Goal: Information Seeking & Learning: Learn about a topic

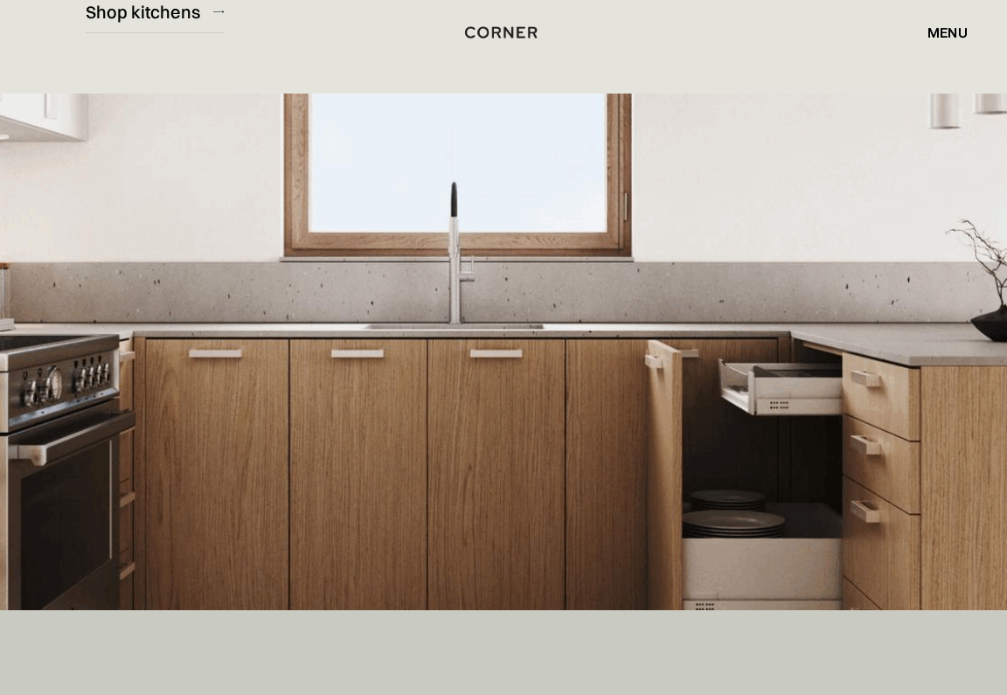
scroll to position [388, 0]
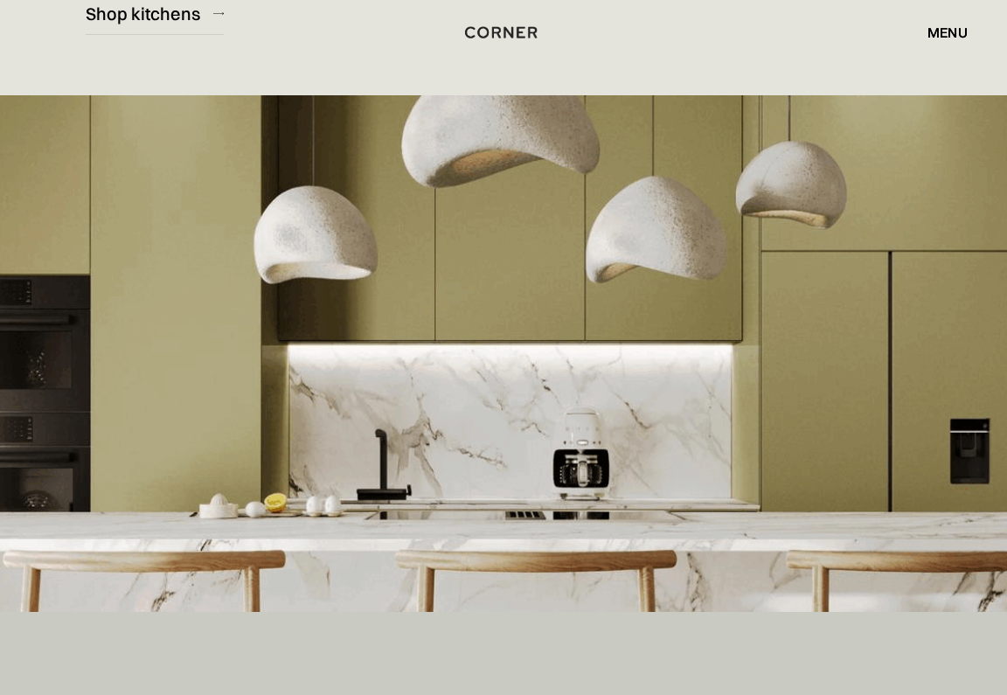
click at [947, 28] on div "menu" at bounding box center [948, 32] width 40 height 14
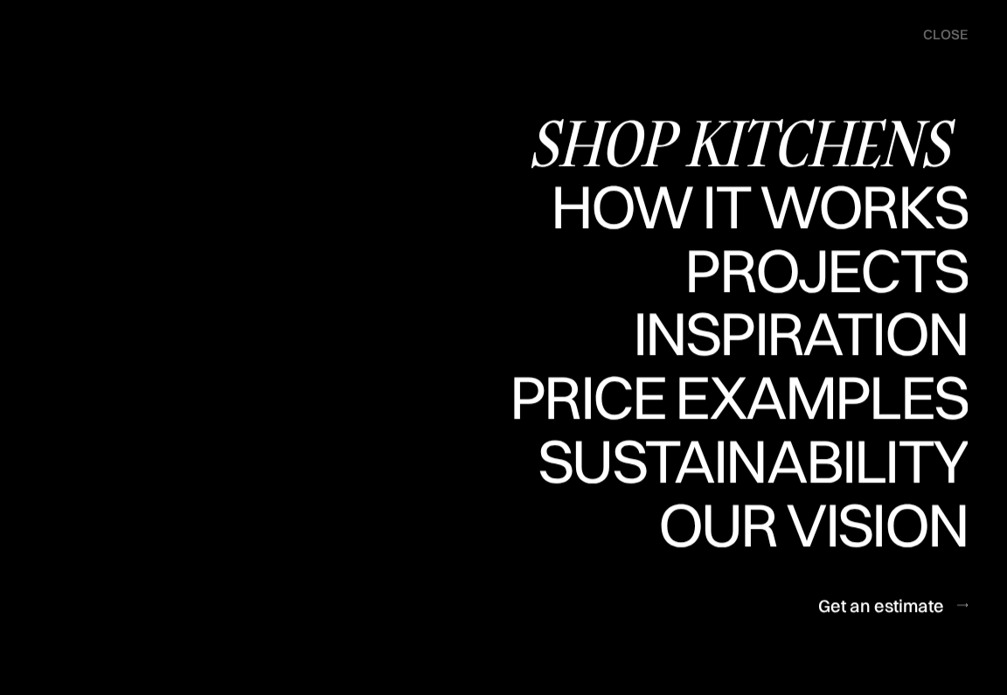
click at [831, 137] on div "Shop Kitchens" at bounding box center [748, 142] width 440 height 61
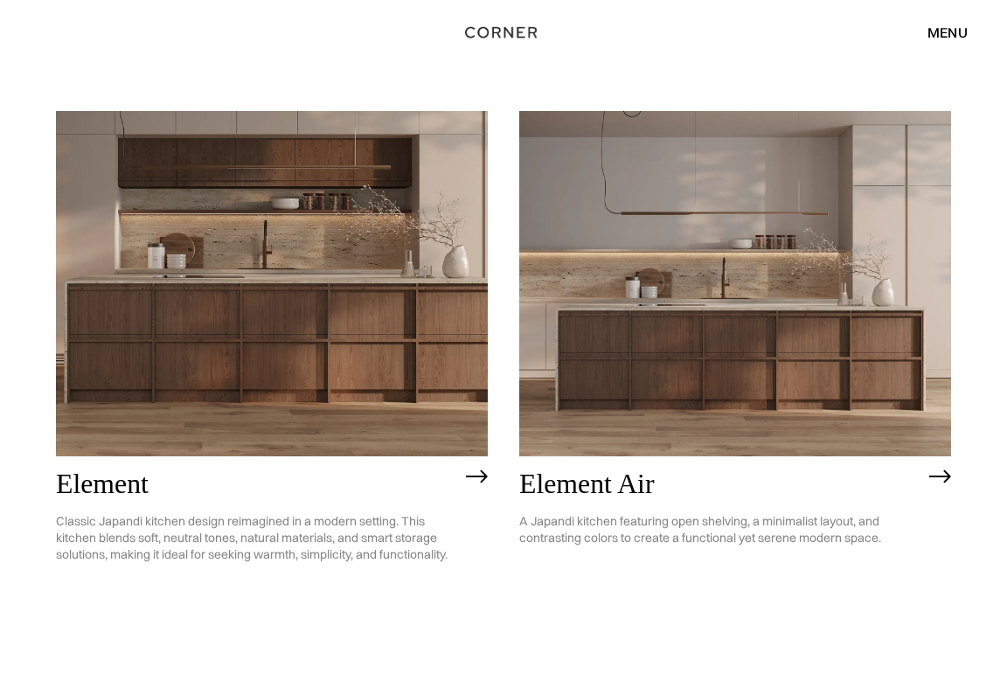
scroll to position [1340, 0]
click at [282, 331] on img at bounding box center [272, 283] width 432 height 345
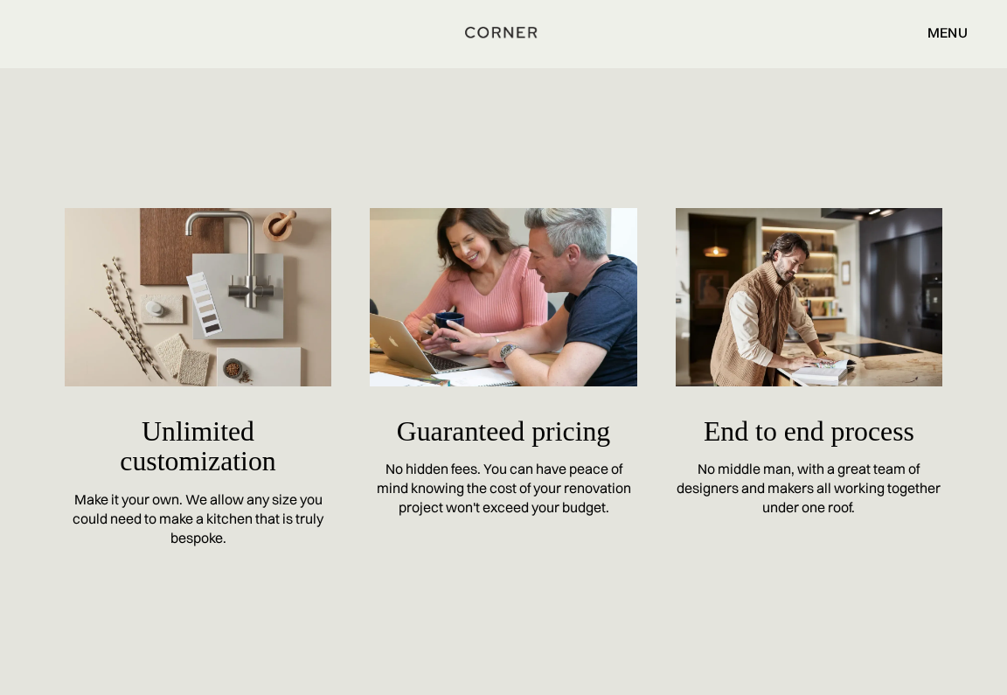
scroll to position [7373, 0]
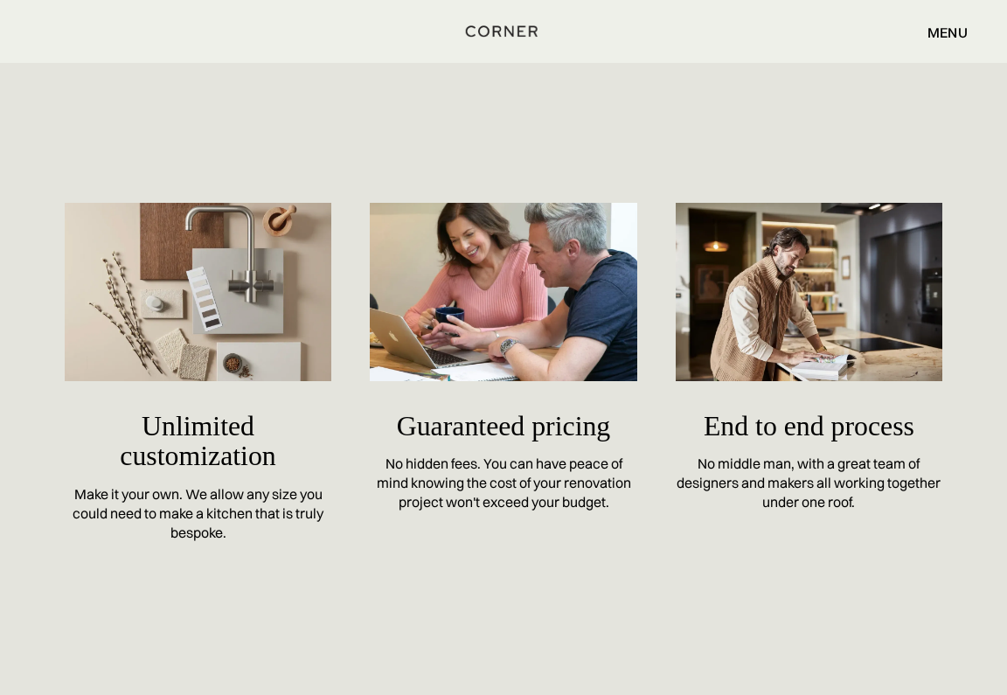
click at [504, 31] on img "home" at bounding box center [502, 31] width 72 height 23
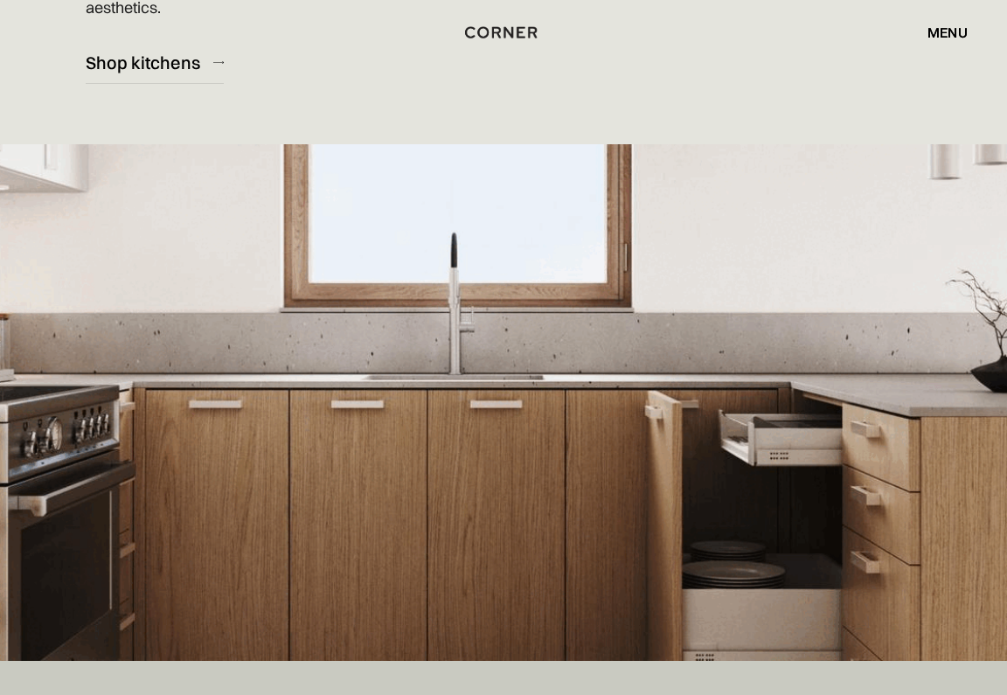
scroll to position [340, 0]
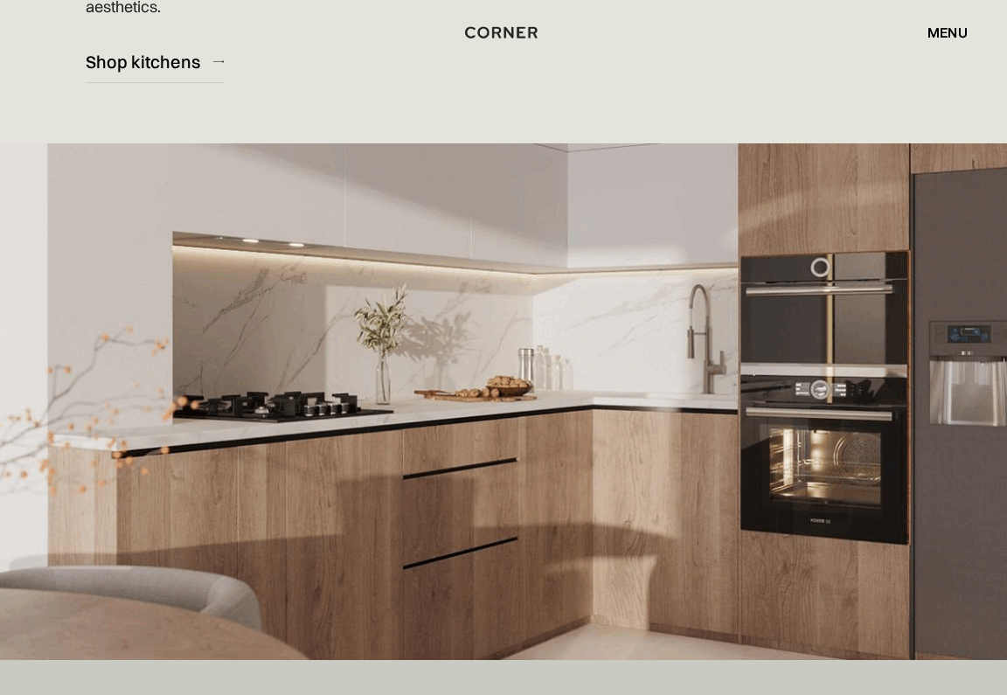
click at [502, 31] on img "home" at bounding box center [501, 32] width 72 height 23
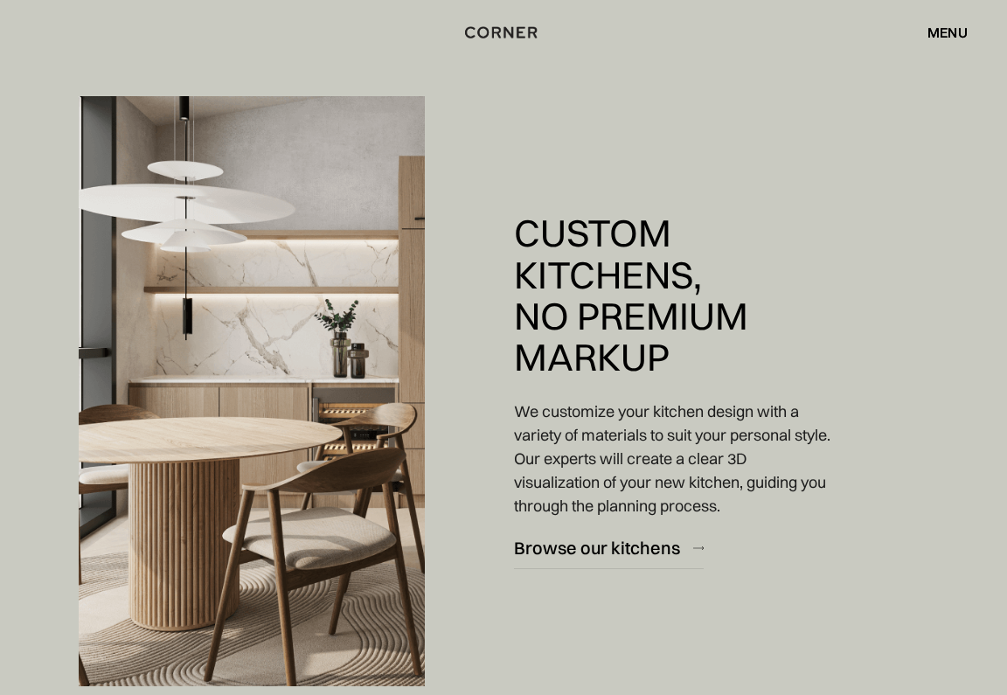
scroll to position [1292, 0]
click at [514, 28] on img "home" at bounding box center [505, 30] width 72 height 23
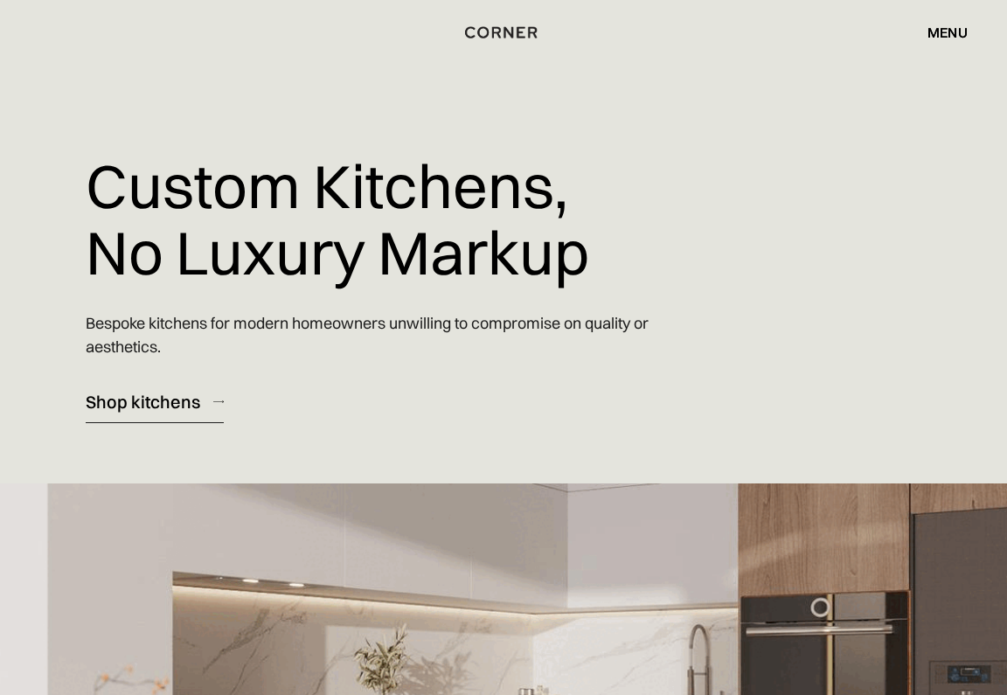
click at [149, 400] on div "Shop kitchens" at bounding box center [143, 402] width 115 height 24
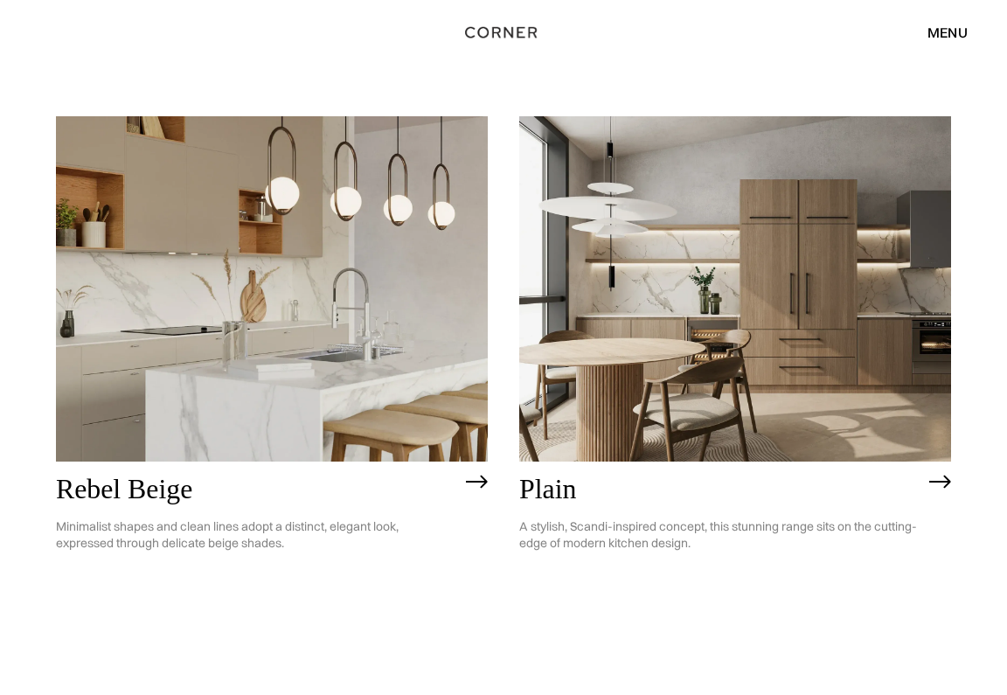
scroll to position [3154, 0]
click at [940, 474] on img at bounding box center [940, 481] width 22 height 14
click at [946, 474] on img at bounding box center [940, 481] width 22 height 14
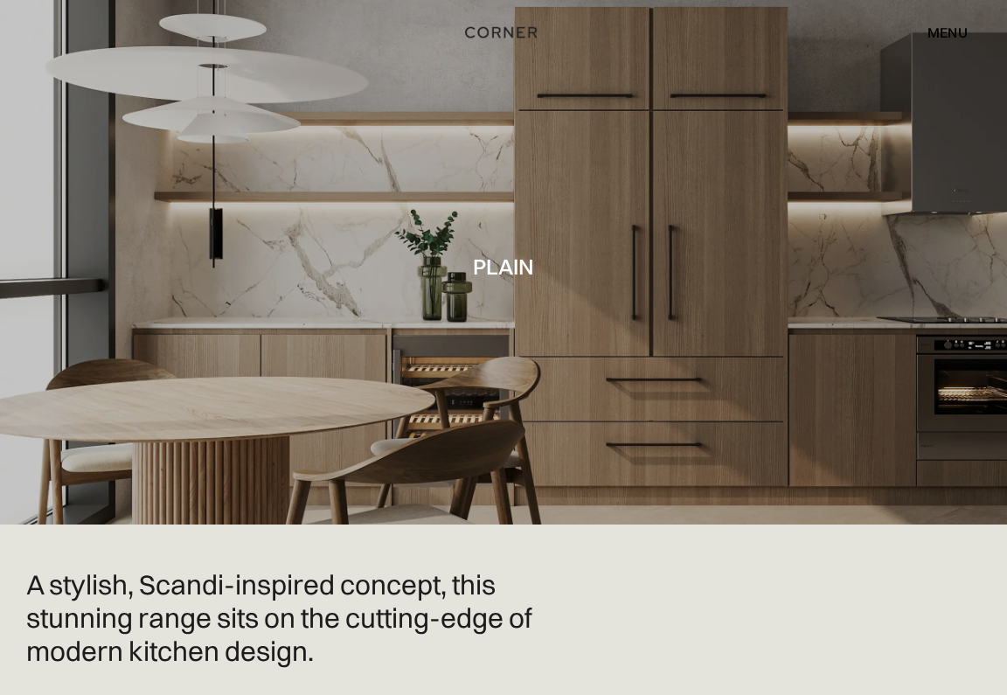
click at [503, 269] on h1 "Plain" at bounding box center [503, 266] width 61 height 24
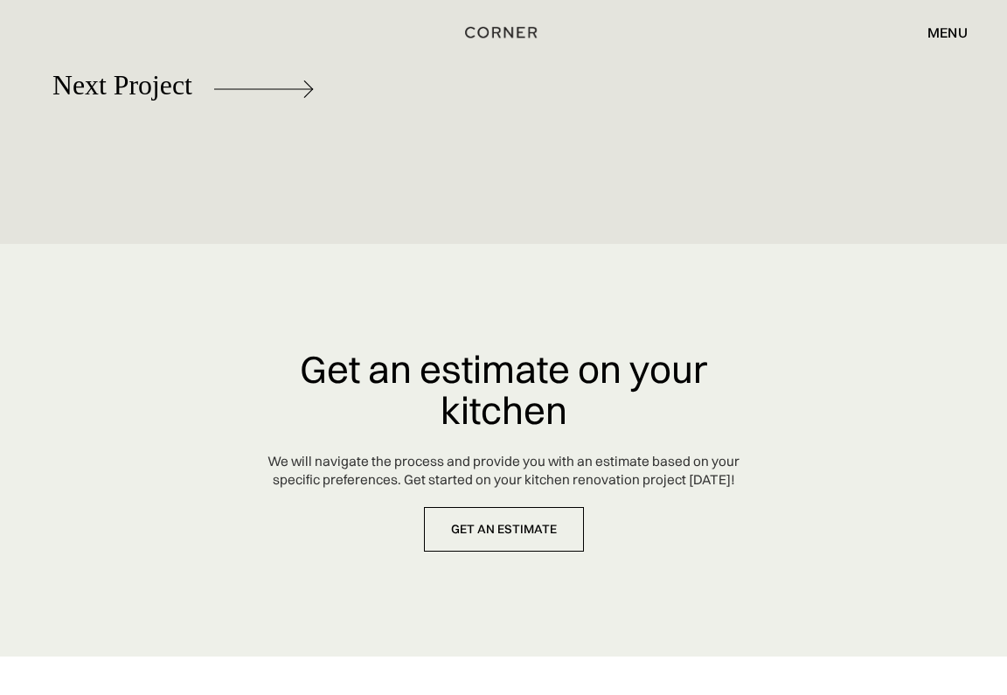
scroll to position [7743, 0]
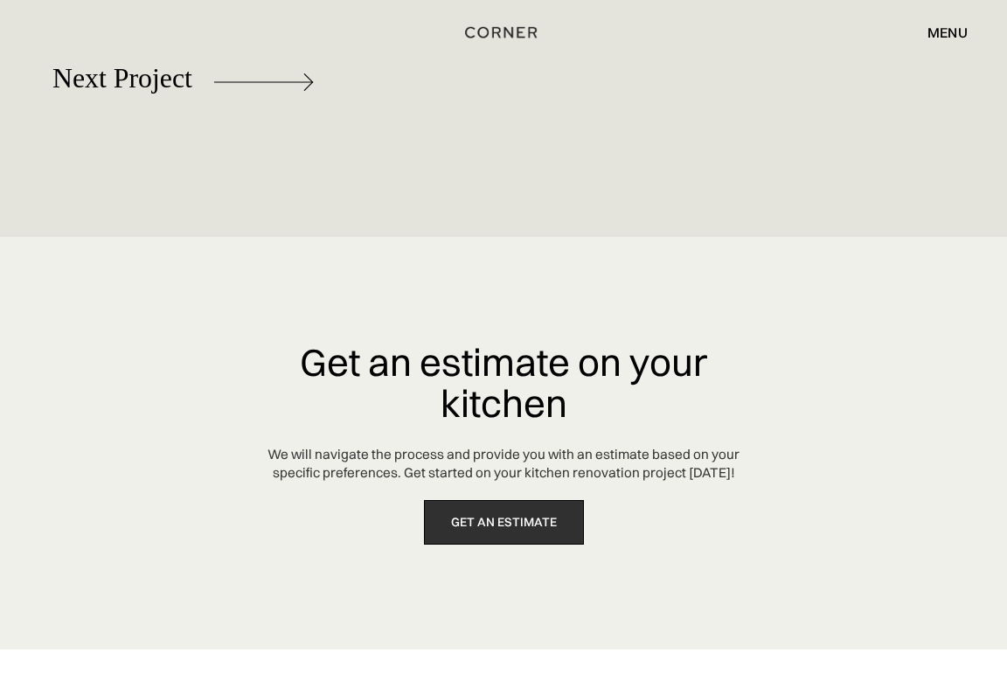
click at [503, 545] on link "get an estimate" at bounding box center [504, 522] width 160 height 45
